Goal: Task Accomplishment & Management: Use online tool/utility

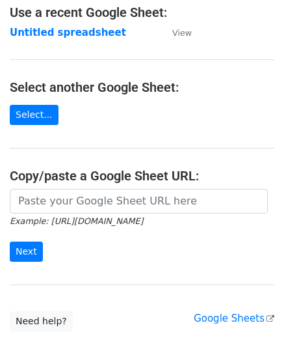
scroll to position [130, 0]
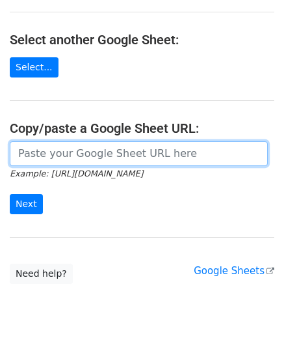
click at [85, 150] on input "url" at bounding box center [139, 153] width 258 height 25
paste input "[URL][DOMAIN_NAME]"
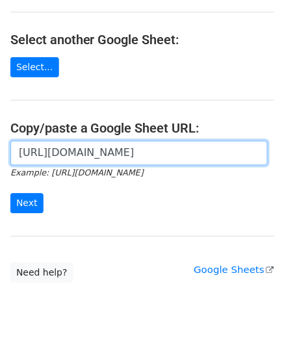
scroll to position [0, 306]
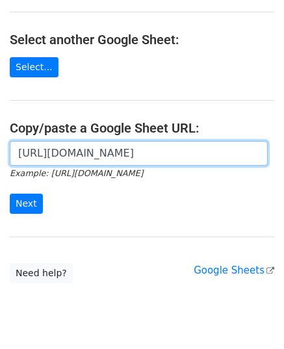
paste input "[URL][DOMAIN_NAME]"
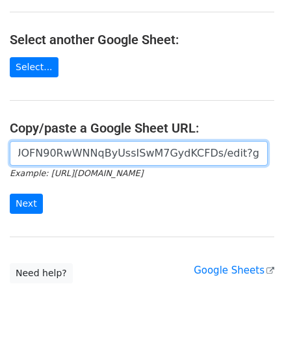
scroll to position [0, 854]
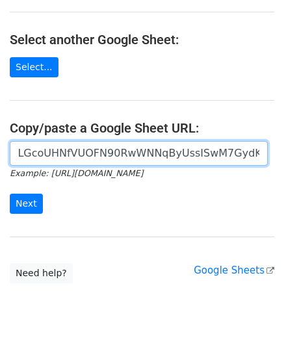
type input "https://[DOMAIN_NAME]/spreadsheets/d/1iS3ALGcoUHNfVUOFN90RwWNNqByUssISwM7GydKCF…"
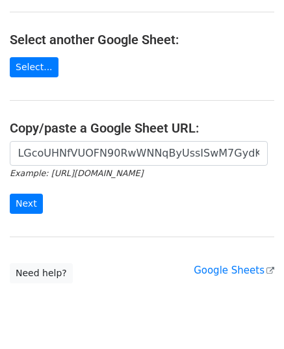
scroll to position [0, 0]
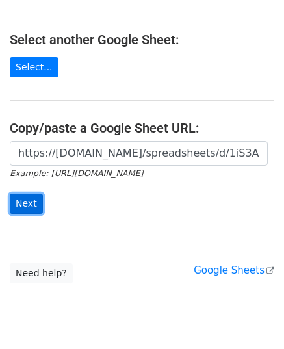
click at [22, 198] on input "Next" at bounding box center [26, 204] width 33 height 20
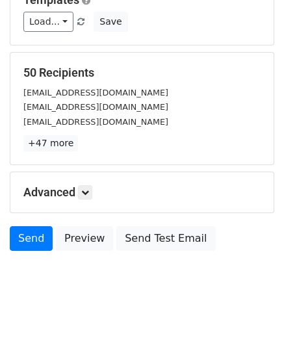
scroll to position [205, 0]
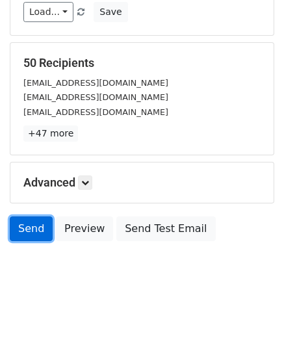
click at [25, 230] on link "Send" at bounding box center [31, 229] width 43 height 25
click at [31, 225] on link "Send" at bounding box center [31, 229] width 43 height 25
